Goal: Transaction & Acquisition: Obtain resource

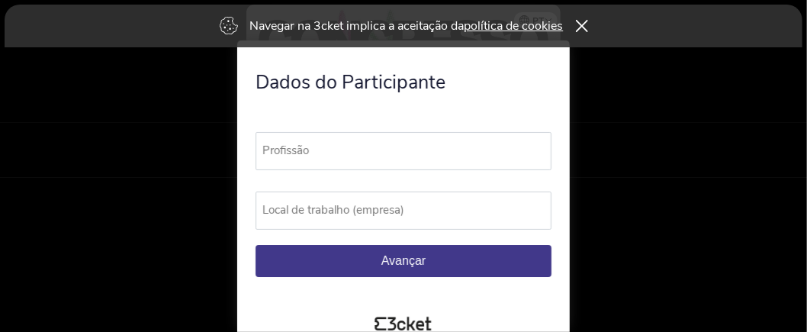
click at [277, 156] on label "Profissão" at bounding box center [411, 150] width 310 height 37
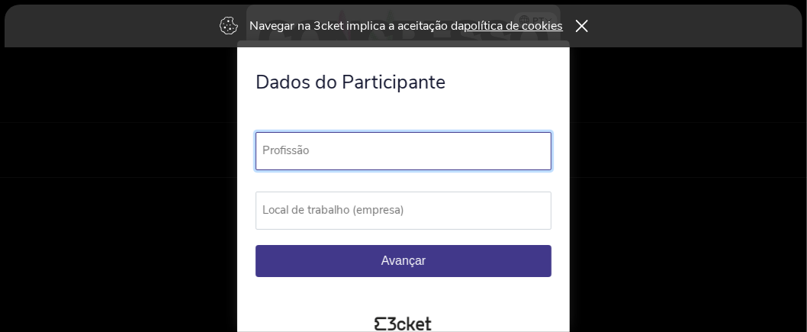
click at [277, 156] on input "Profissão" at bounding box center [404, 151] width 296 height 38
type input "consultor"
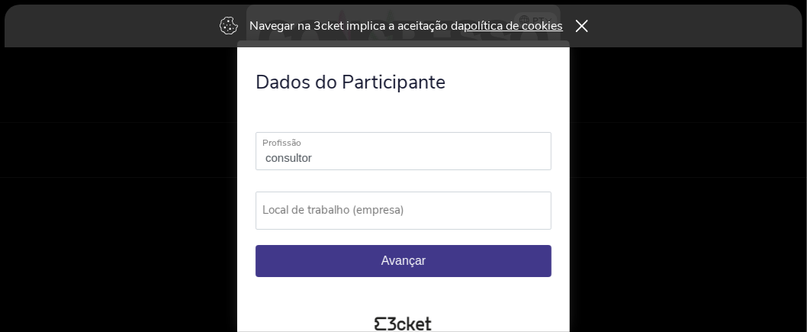
click at [297, 221] on label "Local de trabalho (empresa)" at bounding box center [411, 210] width 310 height 37
click at [297, 221] on input "Local de trabalho (empresa)" at bounding box center [404, 211] width 296 height 38
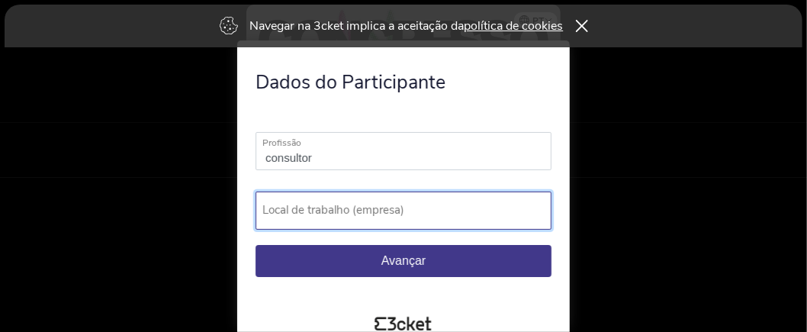
type input "C"
type input "M"
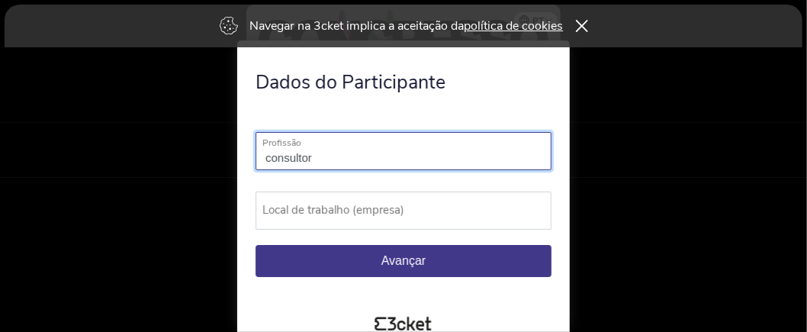
click at [324, 160] on input "consultor" at bounding box center [404, 151] width 296 height 38
type input "c"
type input "Criadora de pequenos ruminantes"
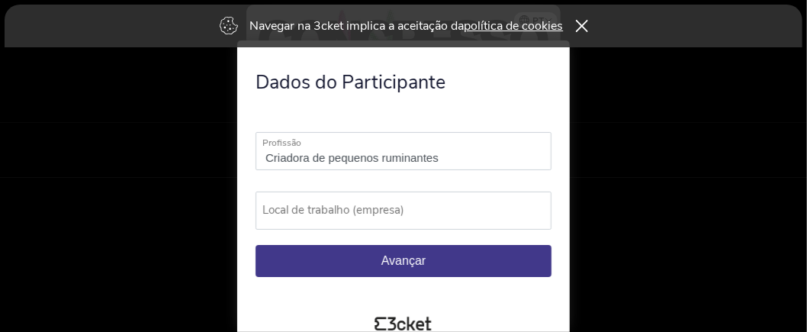
click at [289, 212] on label "Local de trabalho (empresa)" at bounding box center [411, 210] width 310 height 37
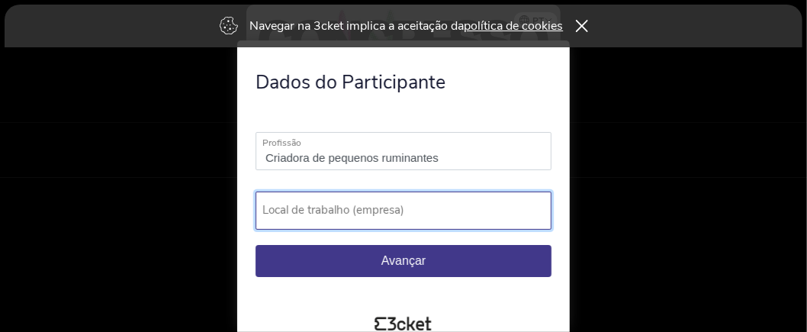
click at [289, 212] on input "Local de trabalho (empresa)" at bounding box center [404, 211] width 296 height 38
type input "Terra Maronesa Clima+"
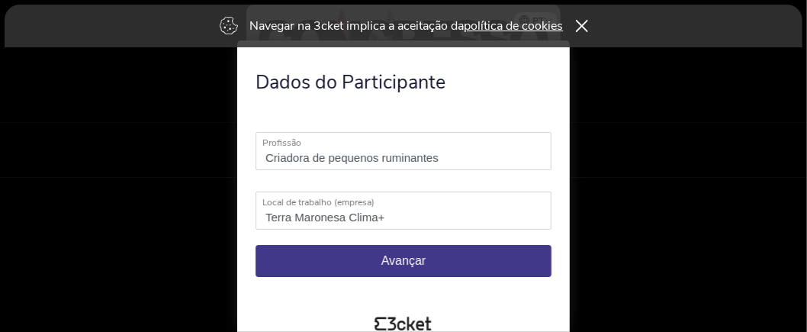
click at [418, 260] on span "Avançar" at bounding box center [403, 260] width 44 height 13
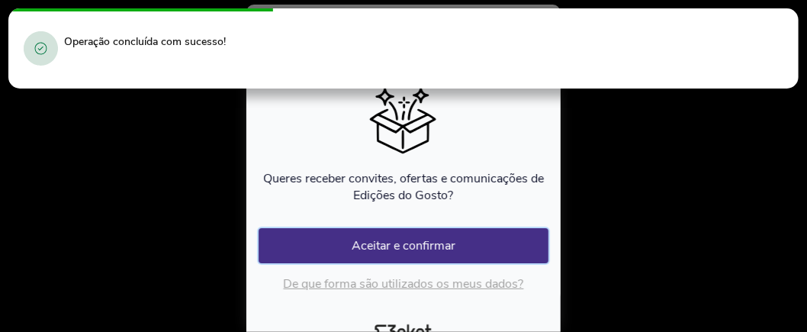
scroll to position [6497, 0]
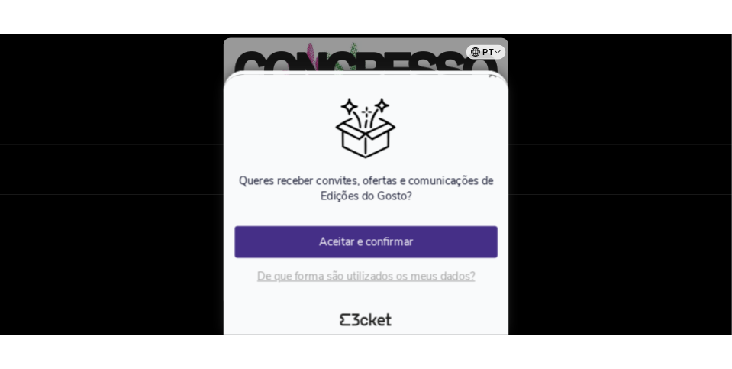
scroll to position [25, 0]
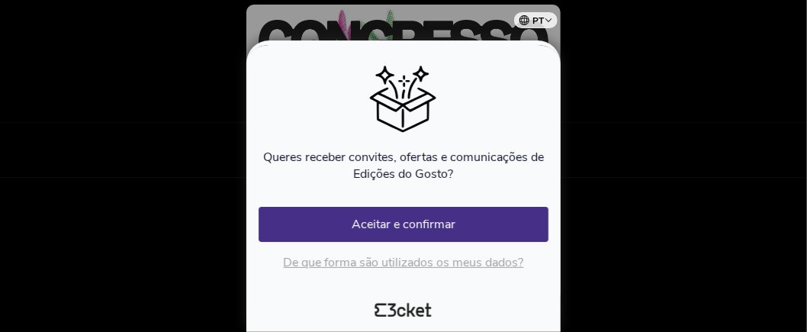
click at [549, 12] on select "Português (Portugal) English Español Catalan Français" at bounding box center [539, 18] width 38 height 30
click at [412, 42] on div "× Queres receber convites, ofertas e comunicações de Edições do Gosto? Ocorreu …" at bounding box center [403, 185] width 314 height 291
click at [423, 65] on icon at bounding box center [404, 98] width 290 height 76
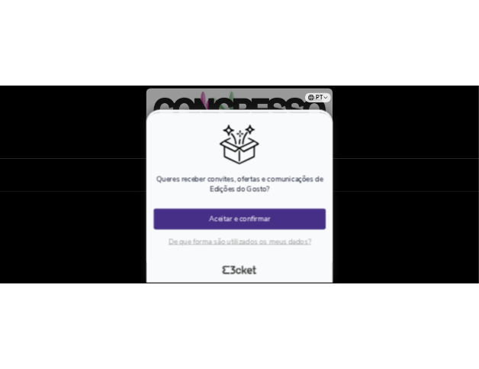
scroll to position [0, 0]
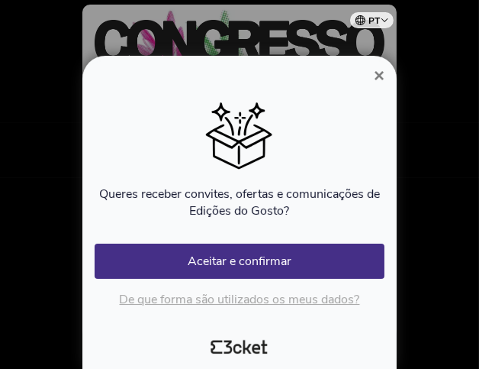
click at [376, 72] on span "×" at bounding box center [379, 75] width 11 height 21
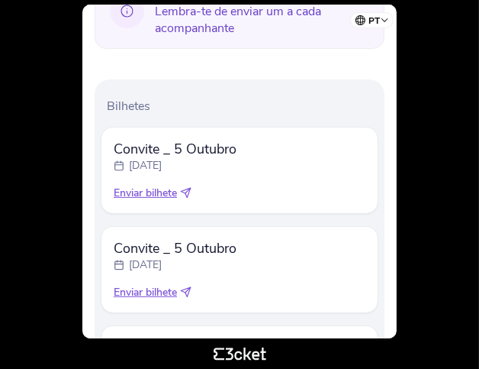
scroll to position [420, 0]
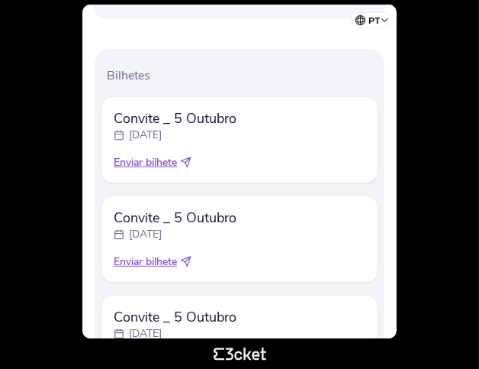
click at [187, 163] on icon at bounding box center [187, 159] width 5 height 5
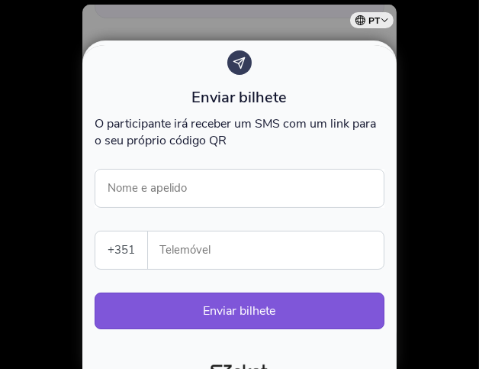
scroll to position [0, 0]
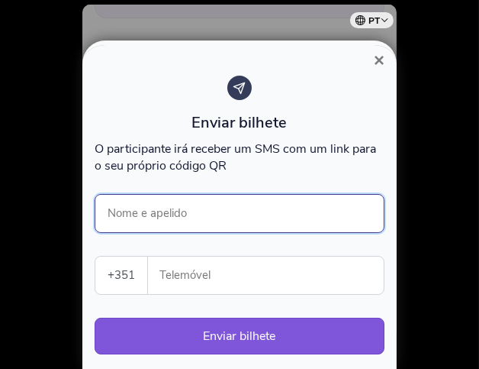
click at [130, 216] on input "Nome e apelido" at bounding box center [240, 213] width 290 height 39
type input "Cidália Ferreira"
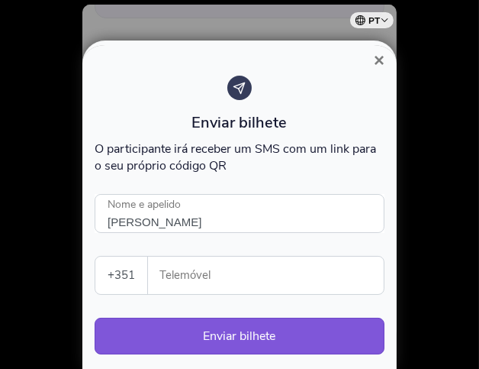
click at [179, 284] on input "Telemóvel" at bounding box center [272, 274] width 224 height 37
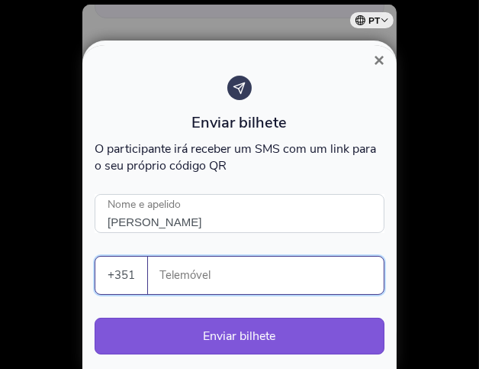
paste input "961630065"
type input "961630065"
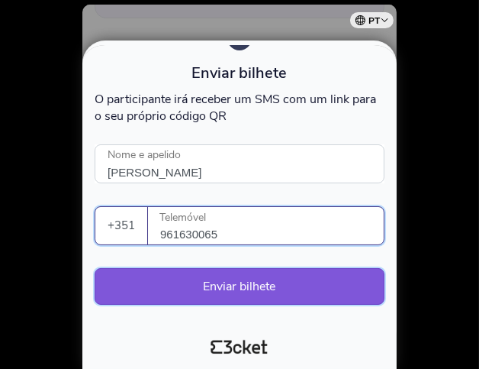
click at [220, 288] on button "Enviar bilhete" at bounding box center [240, 286] width 290 height 37
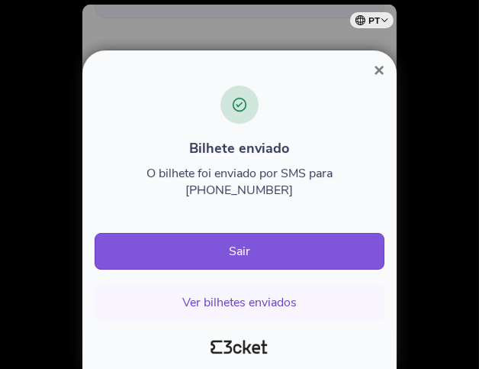
scroll to position [0, 0]
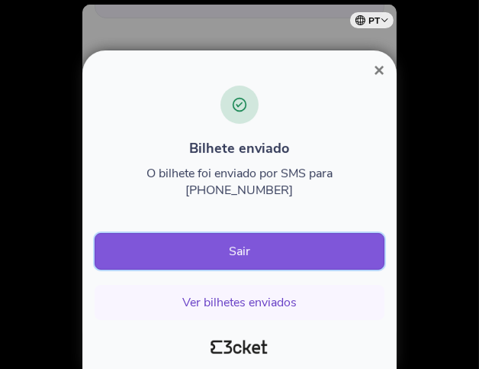
click at [256, 251] on button "Sair" at bounding box center [240, 251] width 290 height 37
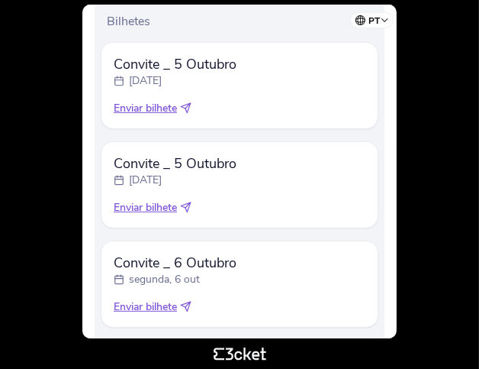
scroll to position [458, 0]
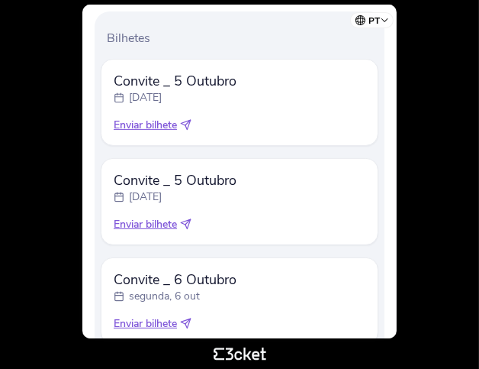
click at [189, 130] on icon at bounding box center [185, 124] width 11 height 11
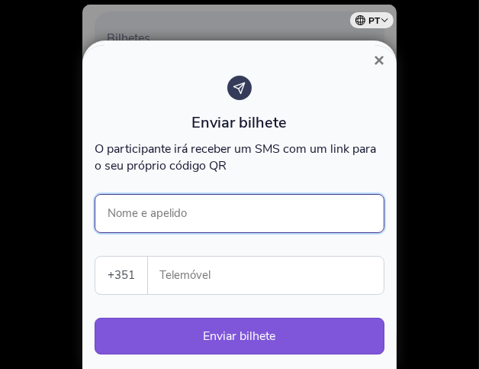
click at [150, 212] on input "Nome e apelido" at bounding box center [240, 213] width 290 height 39
type input "Sr Ferreira"
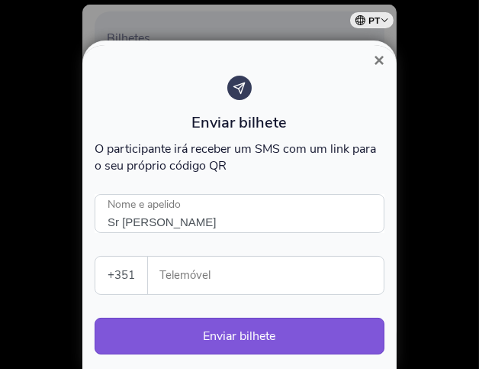
click at [171, 277] on input "Telemóvel" at bounding box center [272, 274] width 224 height 37
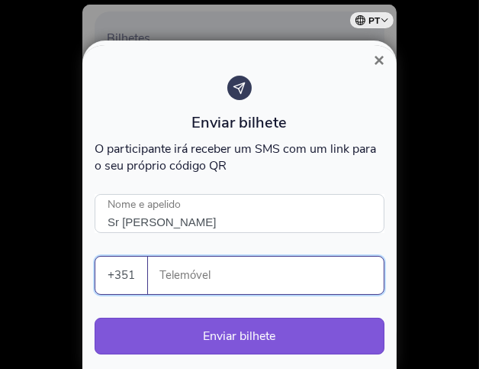
paste input "961630065"
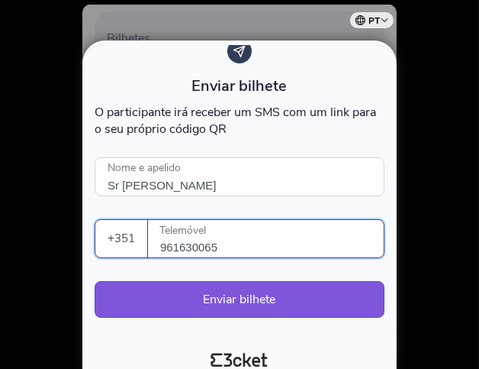
scroll to position [53, 0]
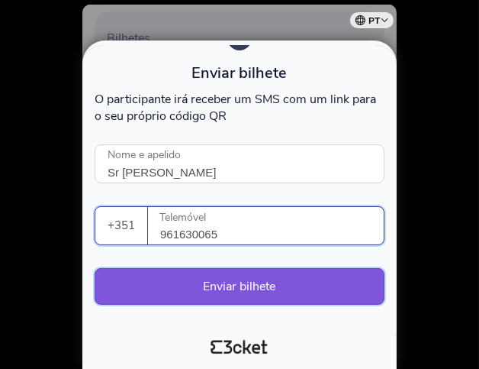
type input "961630065"
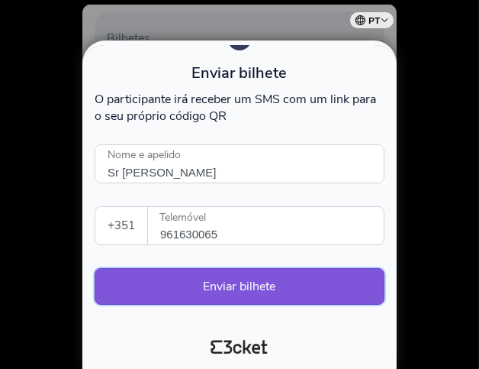
click at [269, 291] on button "Enviar bilhete" at bounding box center [240, 286] width 290 height 37
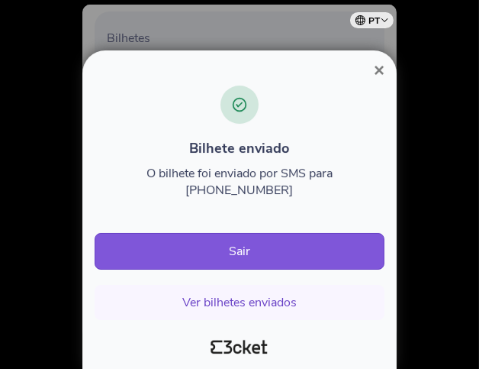
scroll to position [0, 0]
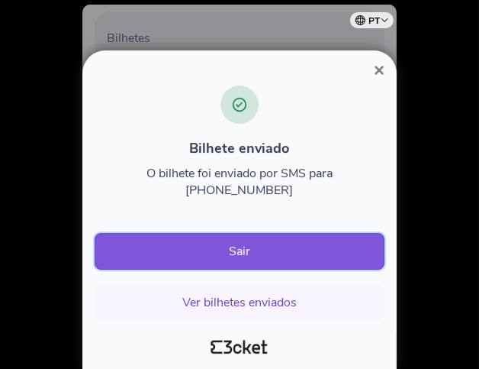
click at [269, 253] on button "Sair" at bounding box center [240, 251] width 290 height 37
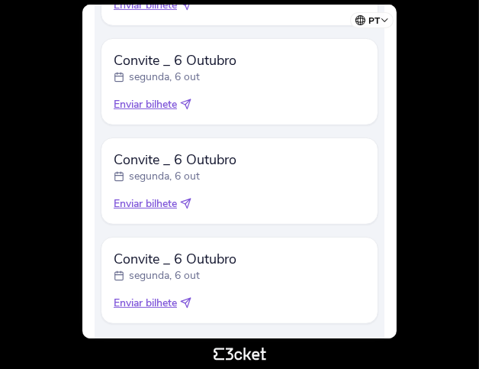
scroll to position [677, 0]
